Goal: Navigation & Orientation: Understand site structure

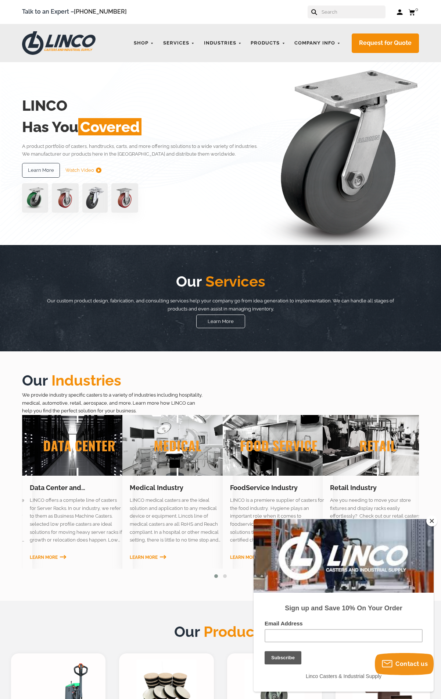
scroll to position [766, 0]
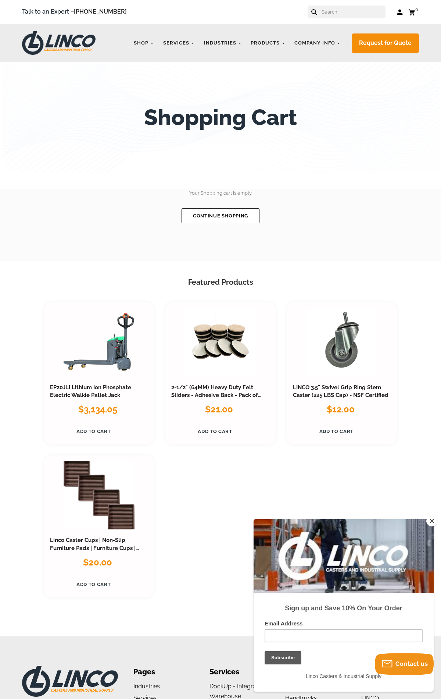
scroll to position [195, 0]
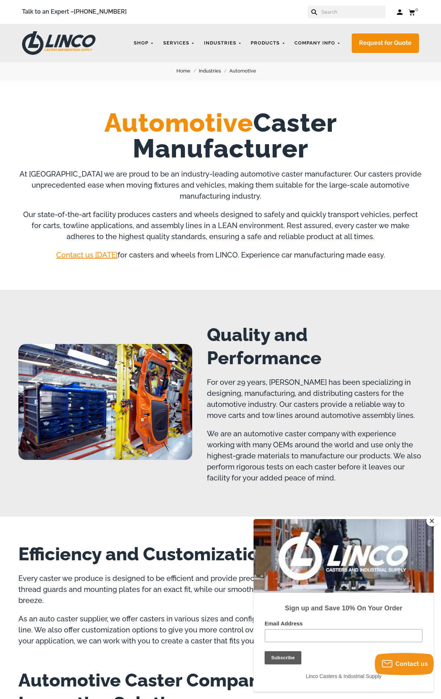
scroll to position [869, 0]
